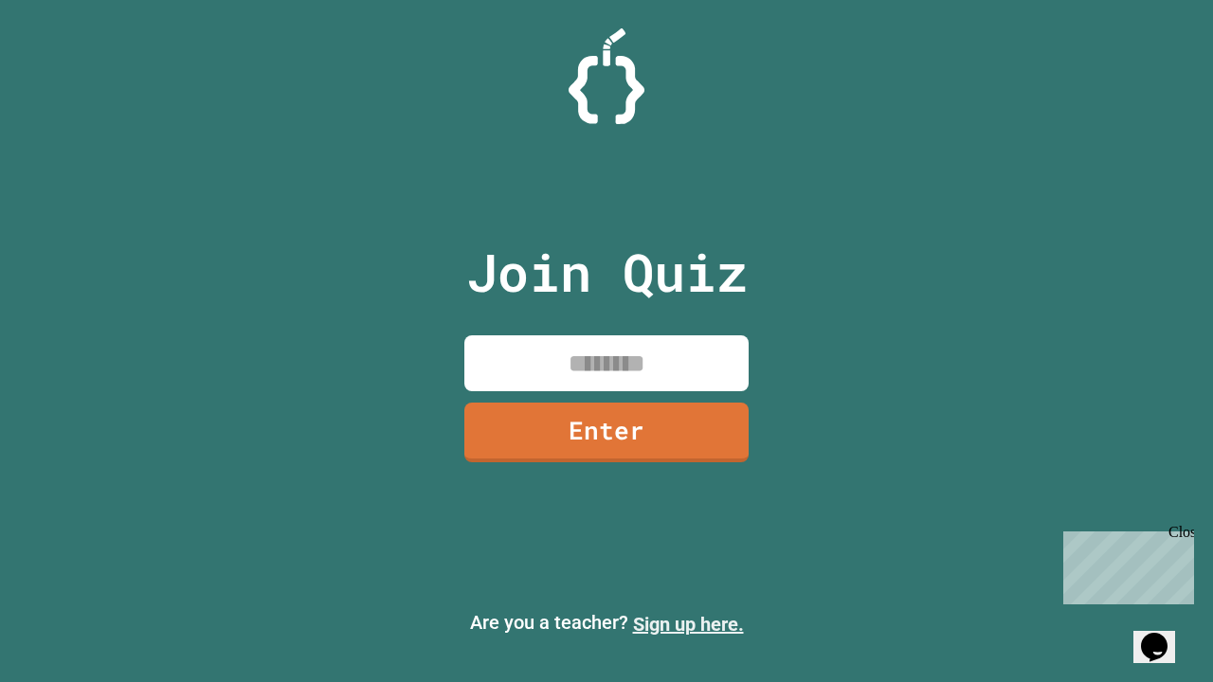
click at [688, 624] on link "Sign up here." at bounding box center [688, 624] width 111 height 23
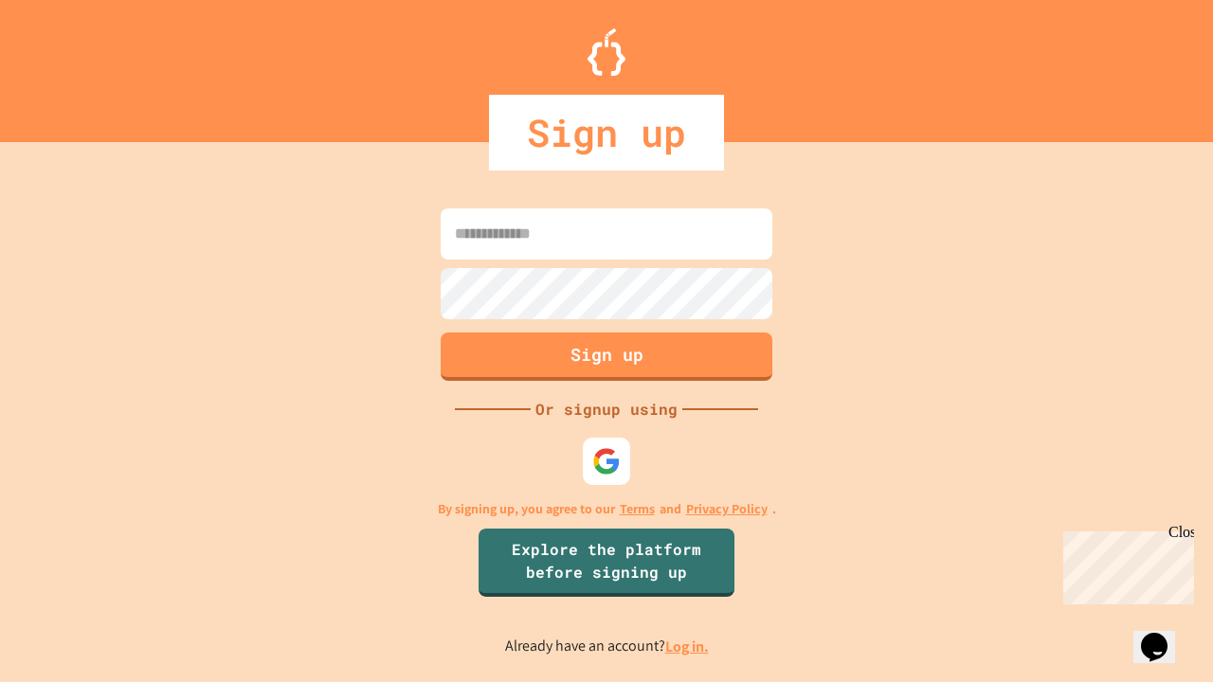
click at [688, 646] on link "Log in." at bounding box center [687, 647] width 44 height 20
